Goal: Task Accomplishment & Management: Manage account settings

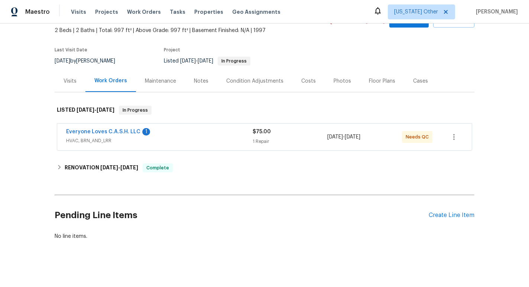
scroll to position [43, 0]
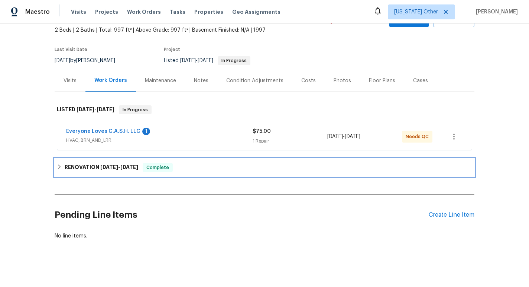
click at [127, 167] on span "[DATE]" at bounding box center [129, 166] width 18 height 5
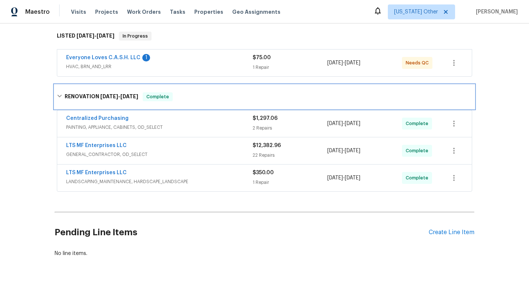
scroll to position [118, 0]
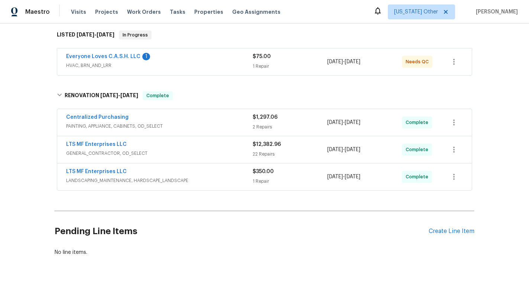
click at [171, 145] on div "LTS MF Enterprises LLC" at bounding box center [159, 145] width 187 height 9
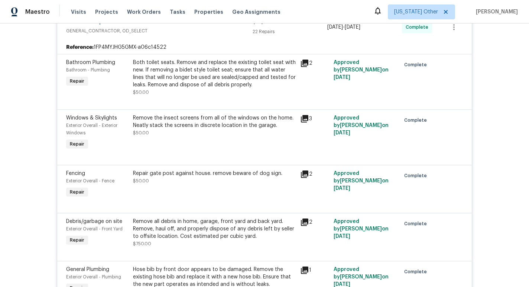
scroll to position [1170, 0]
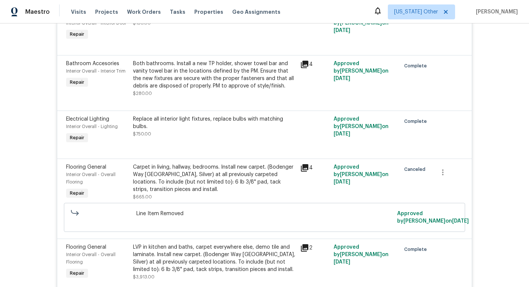
click at [306, 164] on icon at bounding box center [304, 167] width 7 height 7
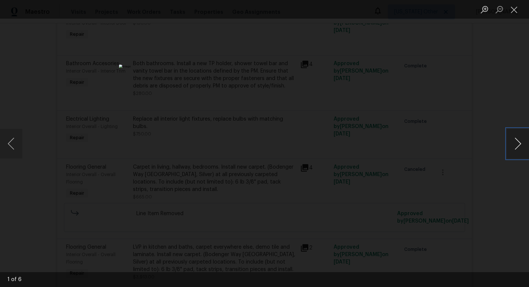
click at [512, 145] on button "Next image" at bounding box center [518, 144] width 22 height 30
click at [515, 145] on button "Next image" at bounding box center [518, 144] width 22 height 30
click at [291, 184] on img "Lightbox" at bounding box center [264, 264] width 495 height 268
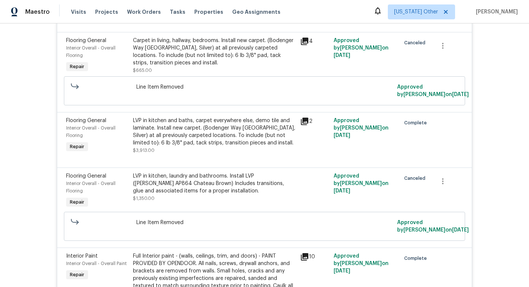
scroll to position [1338, 0]
